Goal: Task Accomplishment & Management: Manage account settings

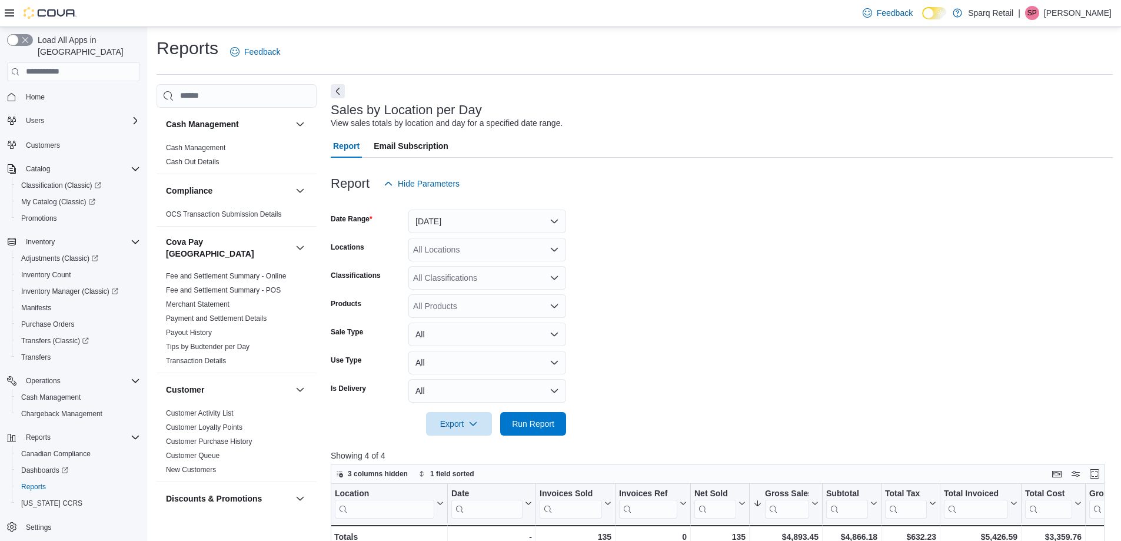
scroll to position [92, 0]
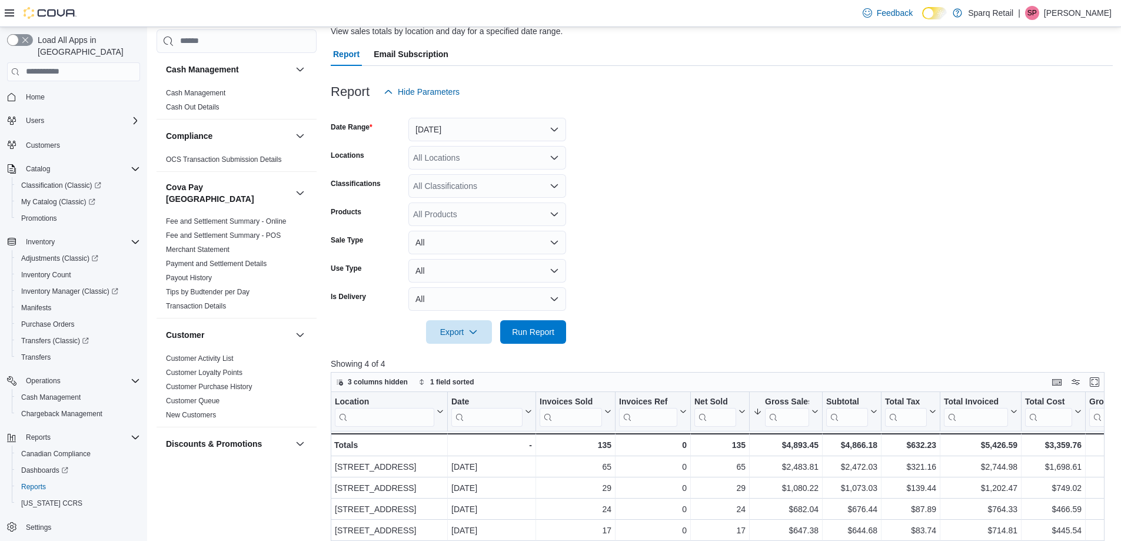
click at [1048, 387] on div "3 columns hidden 1 field sorted" at bounding box center [718, 382] width 774 height 20
click at [896, 101] on div "Report Hide Parameters" at bounding box center [722, 92] width 782 height 24
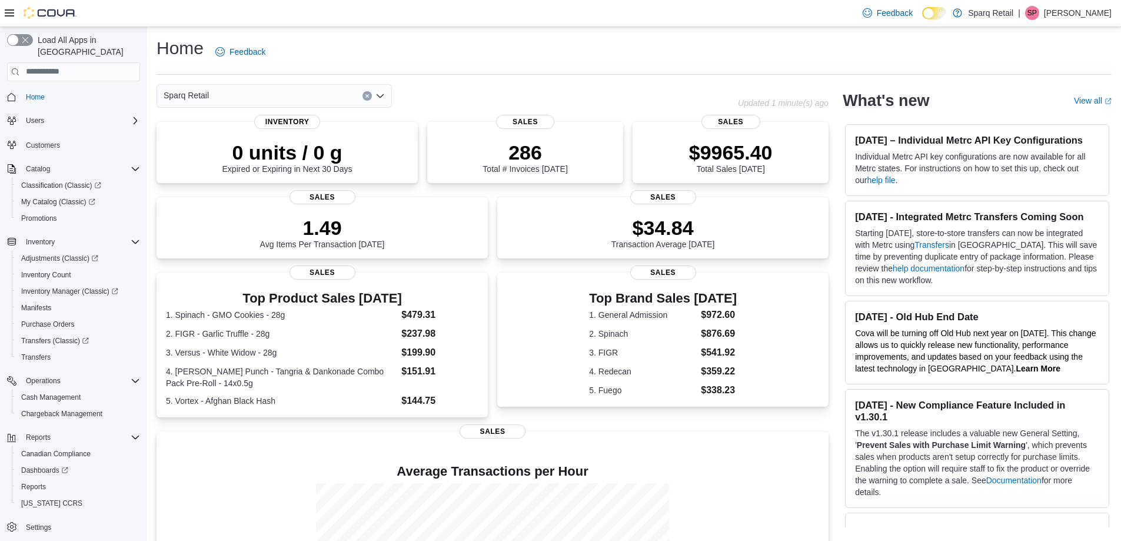
click at [1071, 9] on p "[PERSON_NAME]" at bounding box center [1078, 13] width 68 height 14
click at [1048, 121] on button "Sign Out" at bounding box center [1052, 114] width 108 height 19
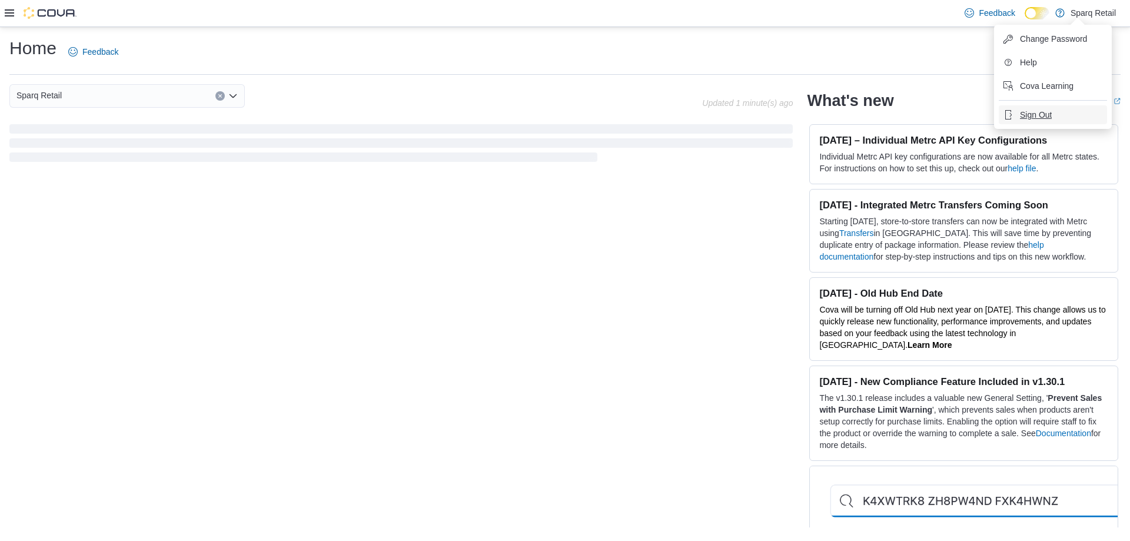
click at [1026, 111] on span "Sign Out" at bounding box center [1036, 115] width 32 height 12
